Goal: Navigation & Orientation: Find specific page/section

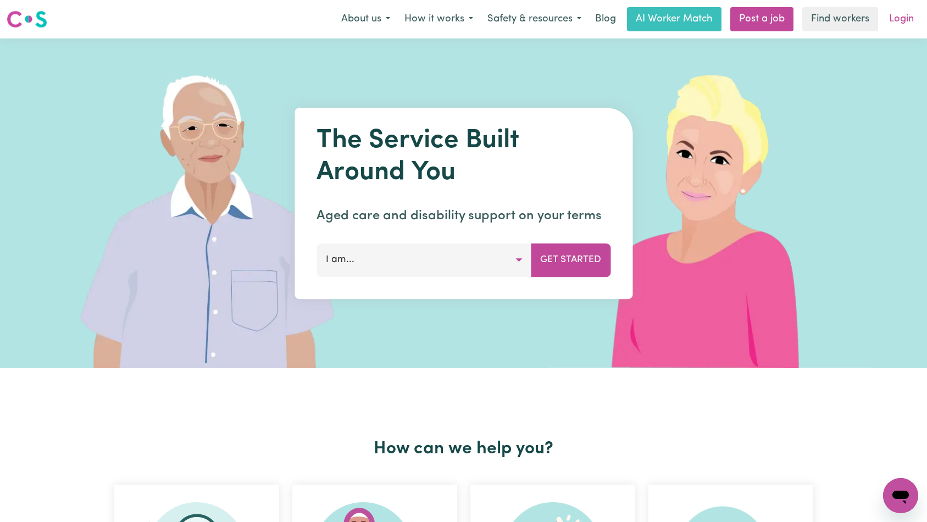
click at [902, 19] on link "Login" at bounding box center [902, 19] width 38 height 24
